Goal: Navigation & Orientation: Find specific page/section

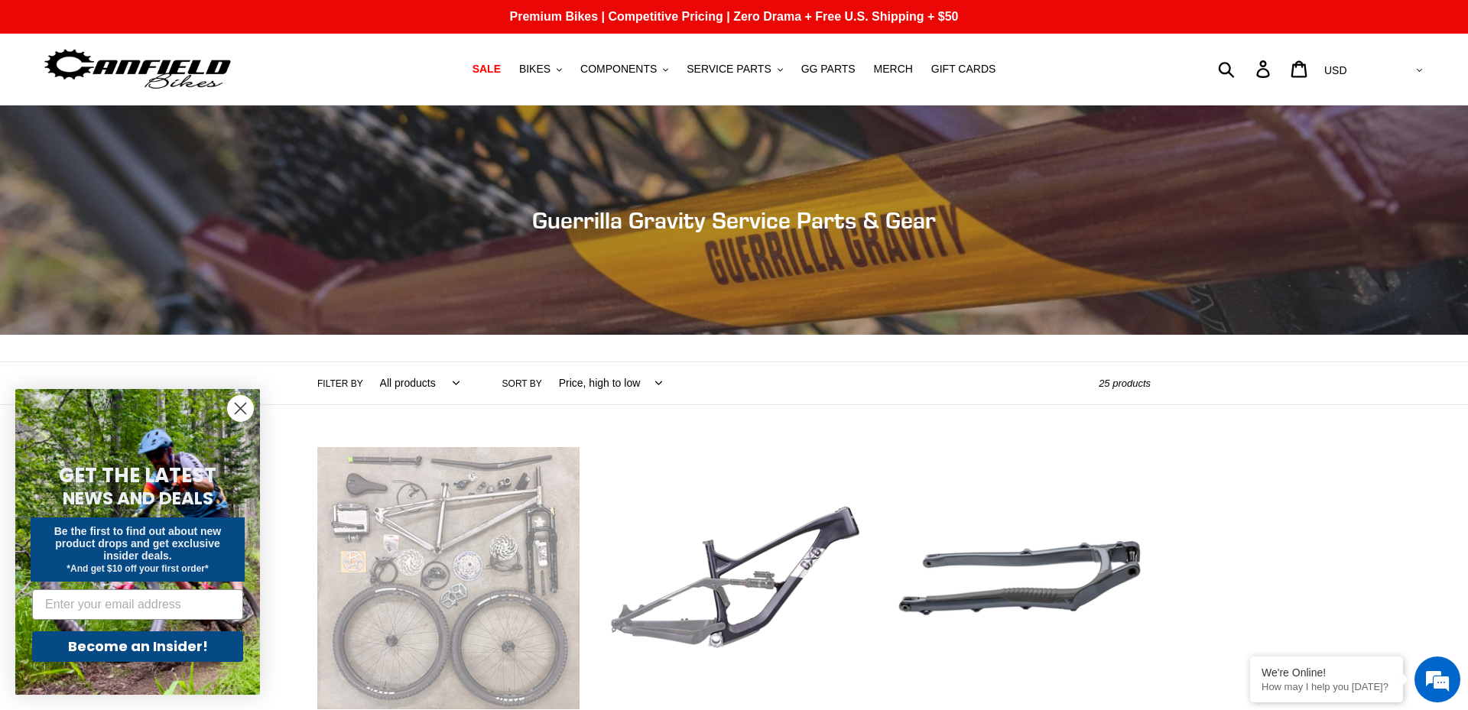
click at [248, 414] on circle "Close dialog" at bounding box center [240, 408] width 25 height 25
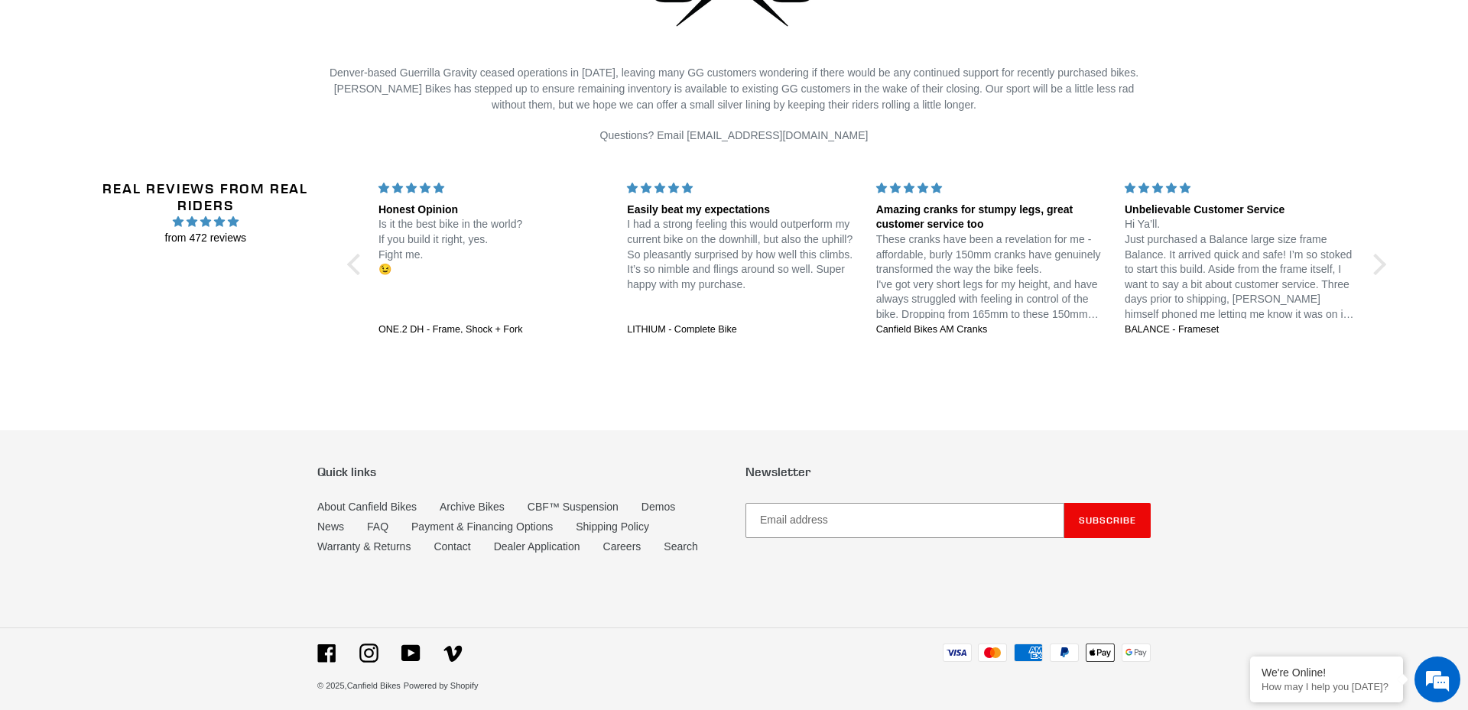
scroll to position [3680, 0]
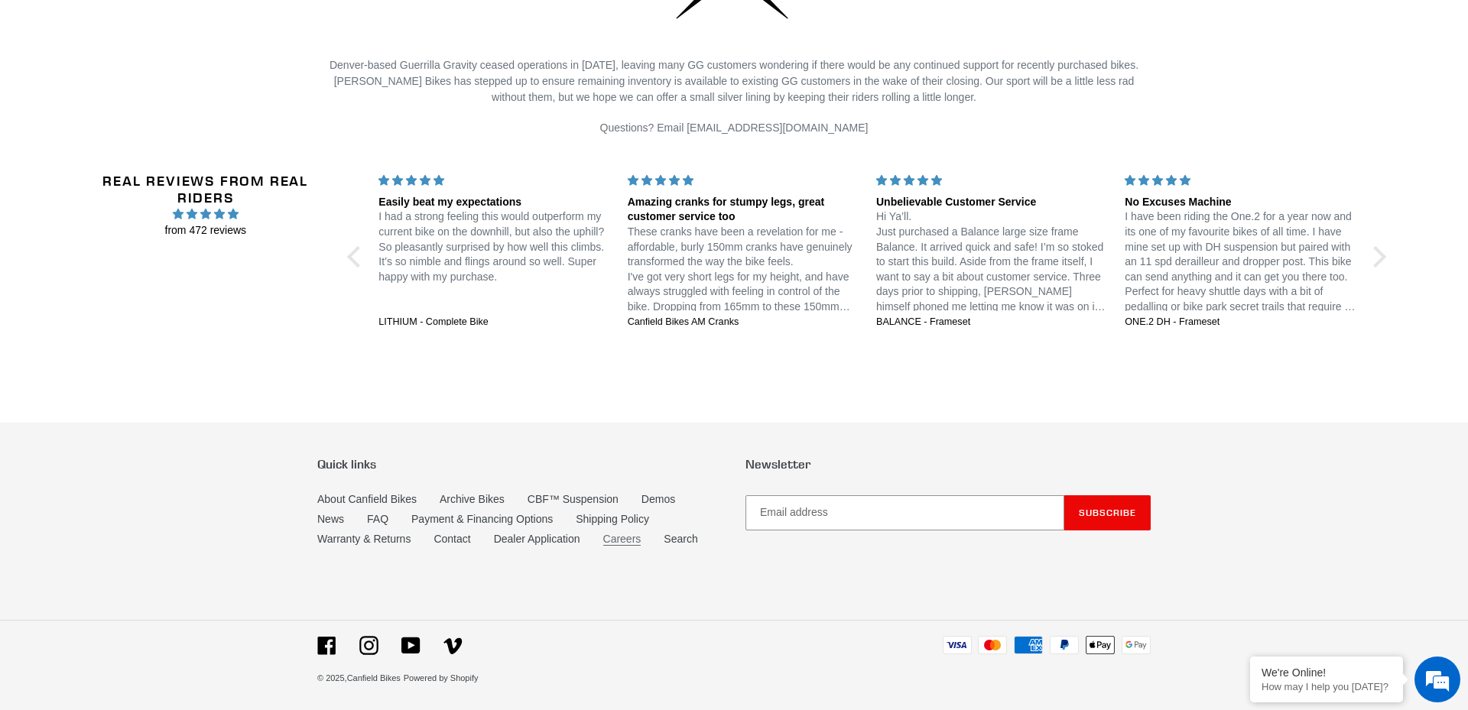
click at [619, 538] on link "Careers" at bounding box center [622, 539] width 38 height 13
